Goal: Find specific page/section: Find specific page/section

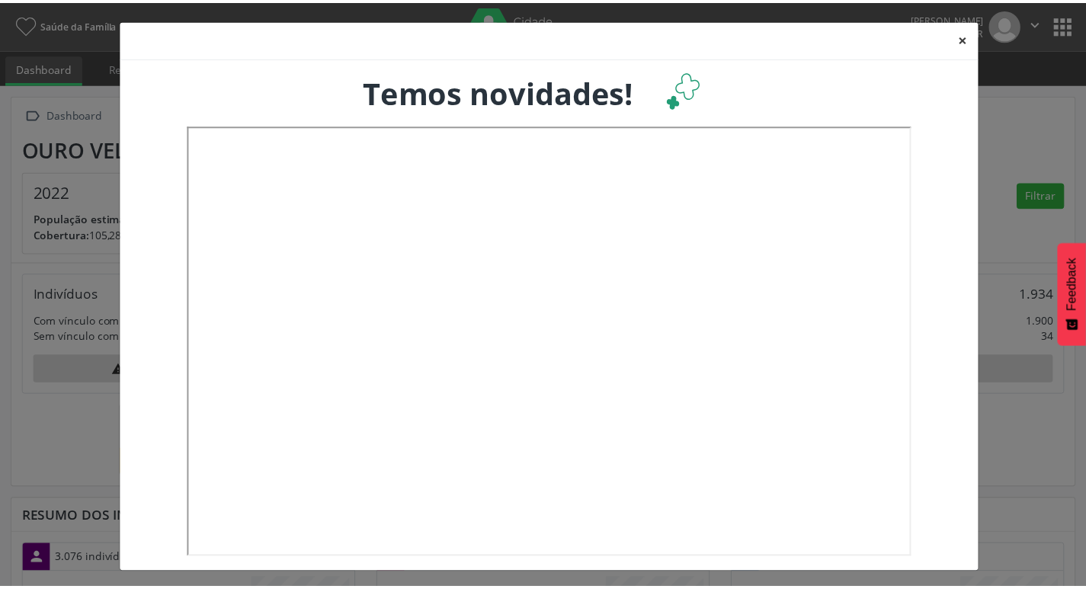
scroll to position [253, 358]
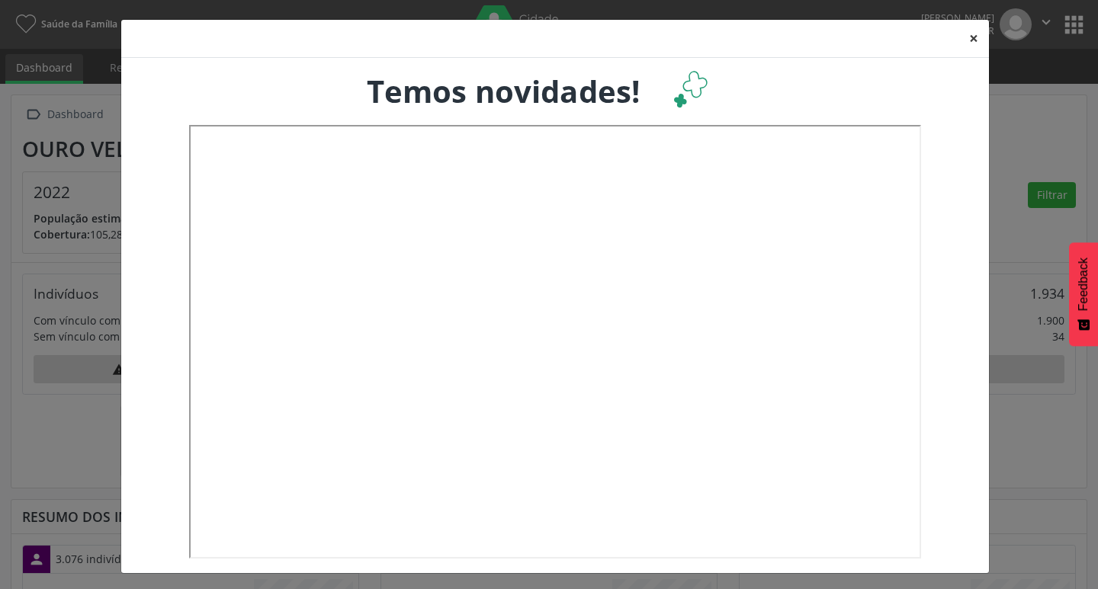
click at [971, 42] on button "×" at bounding box center [973, 38] width 30 height 37
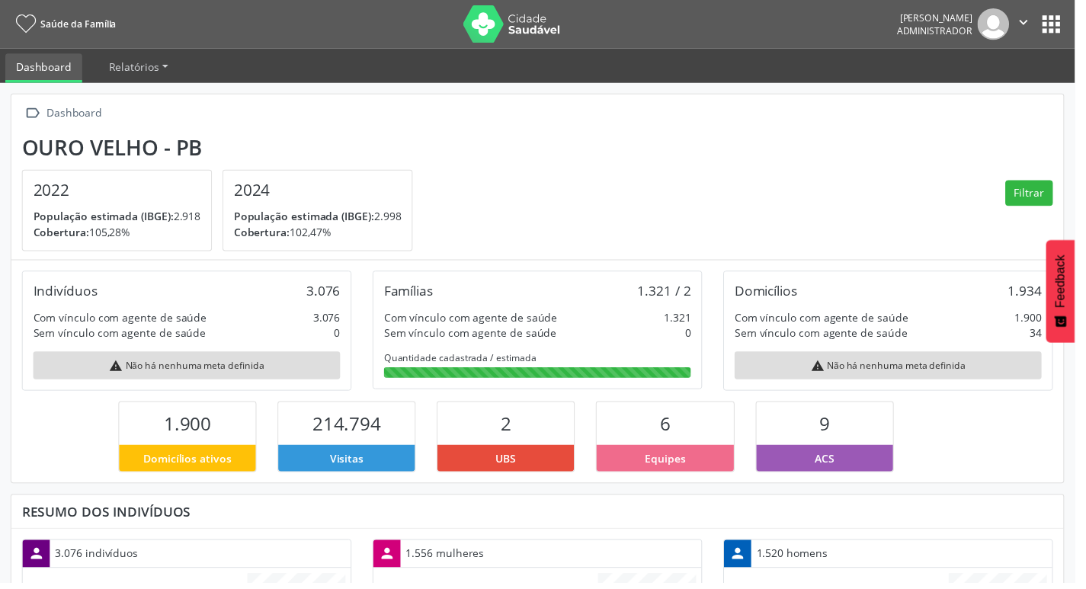
scroll to position [0, 0]
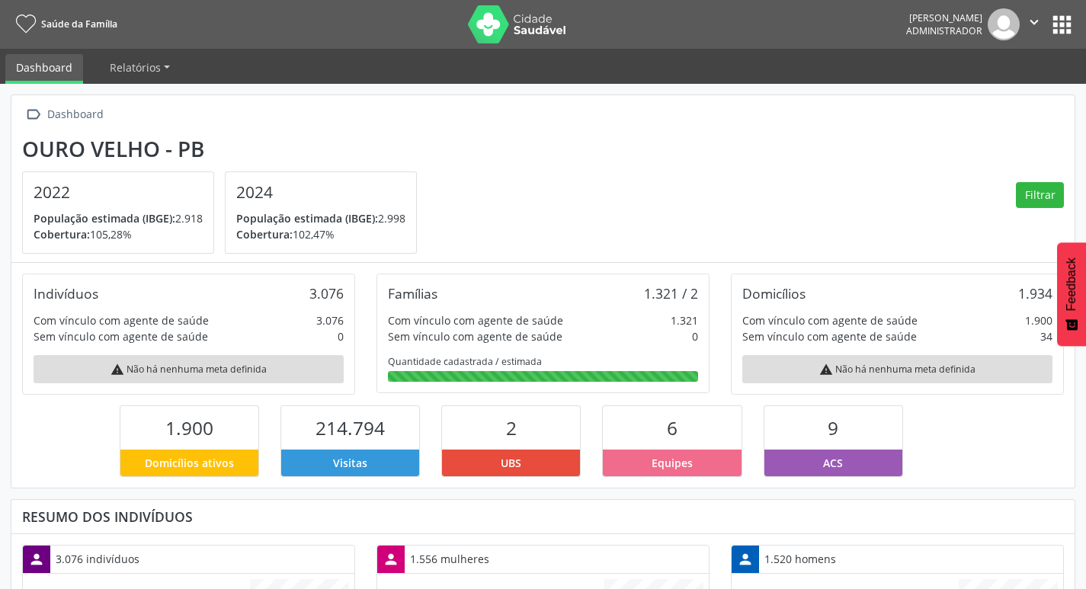
click at [1055, 23] on button "apps" at bounding box center [1062, 24] width 27 height 27
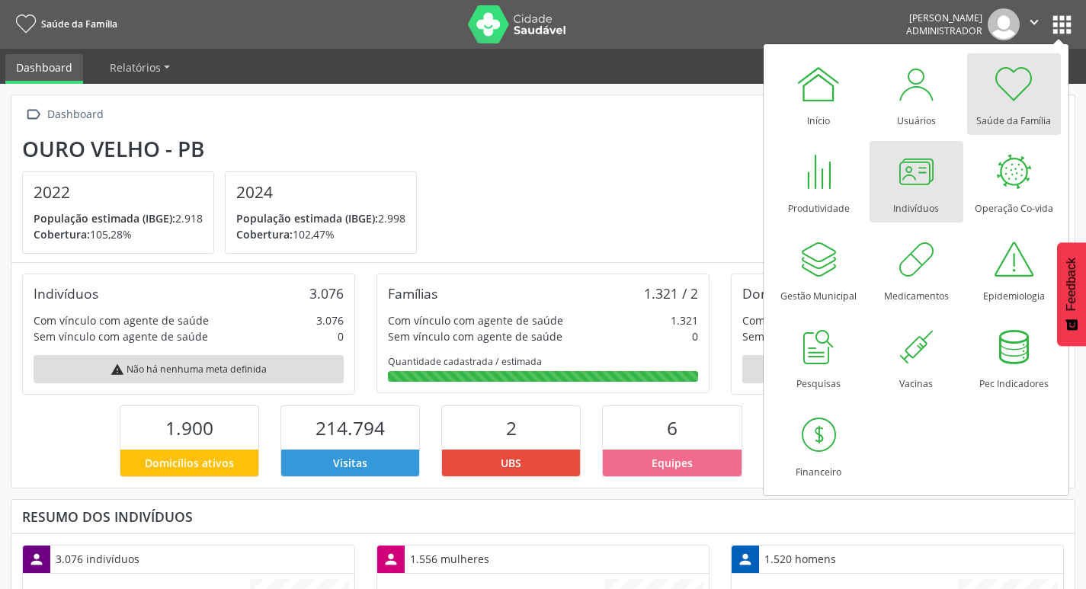
click at [900, 182] on div at bounding box center [916, 172] width 46 height 46
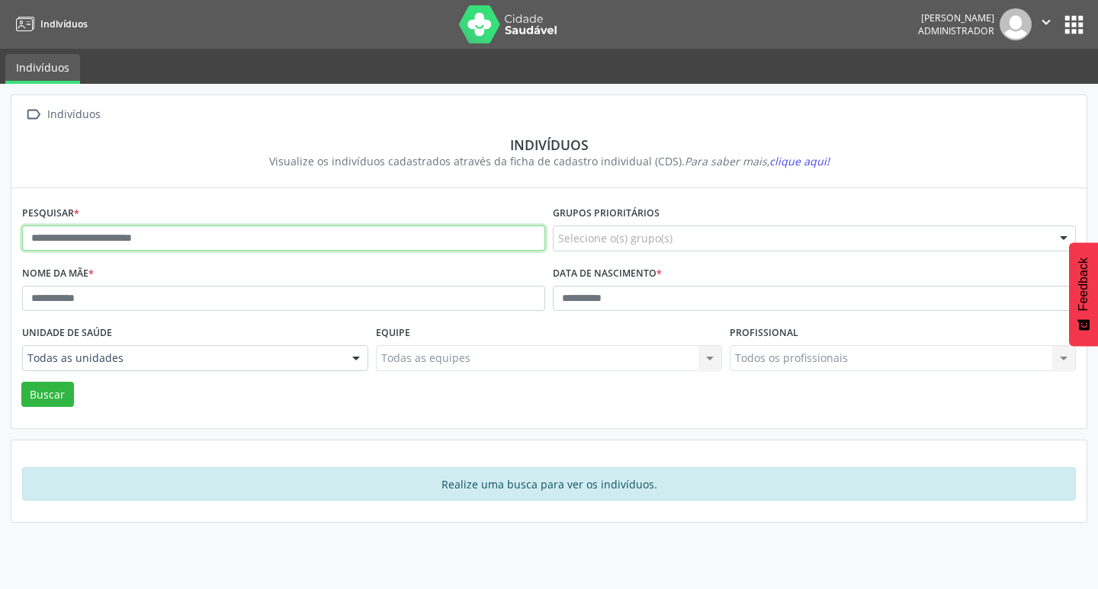
drag, startPoint x: 124, startPoint y: 239, endPoint x: 191, endPoint y: 204, distance: 75.7
click at [124, 237] on input "text" at bounding box center [283, 239] width 523 height 26
type input "****"
click at [21, 382] on button "Buscar" at bounding box center [47, 395] width 53 height 26
